Goal: Navigation & Orientation: Go to known website

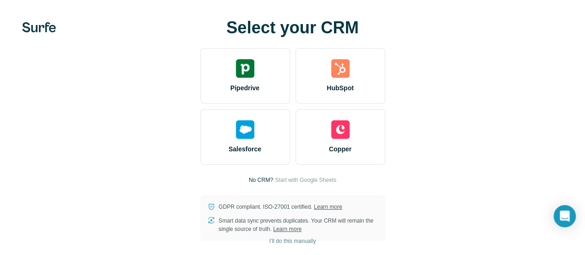
click at [37, 30] on img at bounding box center [39, 27] width 34 height 10
